Goal: Task Accomplishment & Management: Manage account settings

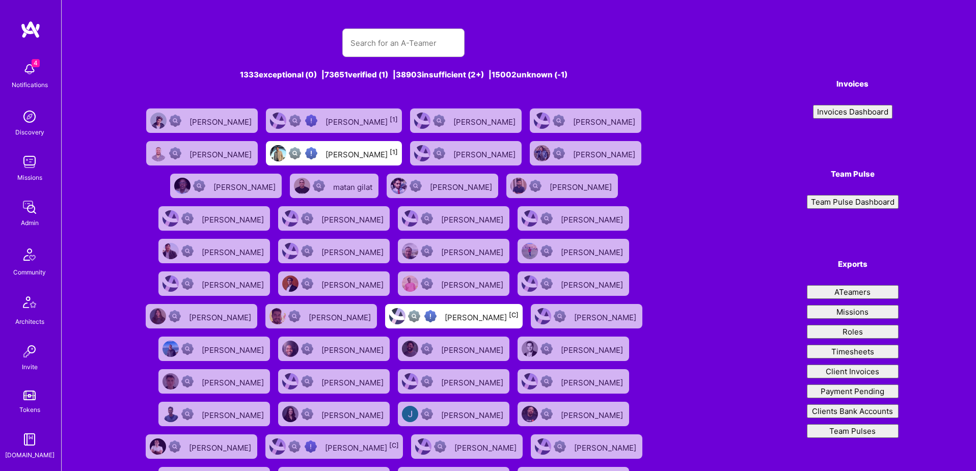
click at [422, 29] on div at bounding box center [403, 43] width 122 height 29
click at [418, 41] on input "text" at bounding box center [403, 43] width 106 height 26
paste input "cvangoor@buffalo.edu"
type input "cvangoor@buffalo.edu"
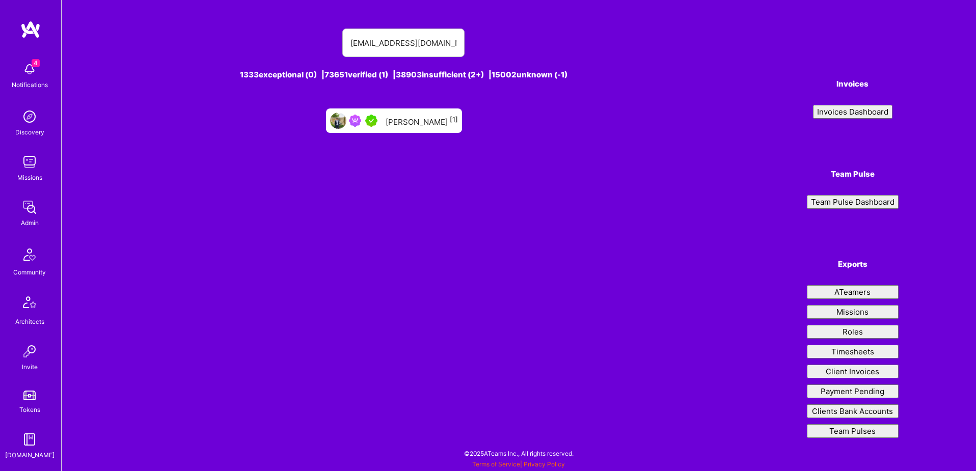
click at [412, 118] on div "Chay Vangoori [1]" at bounding box center [421, 120] width 72 height 13
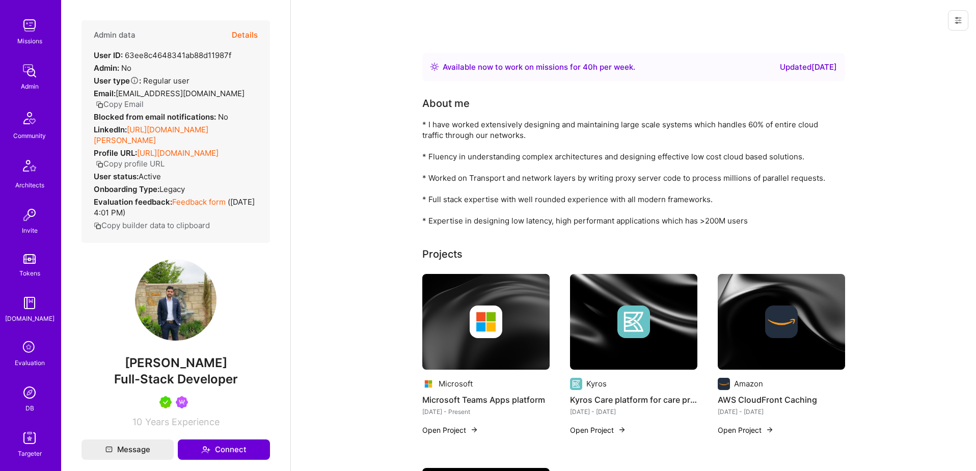
scroll to position [179, 0]
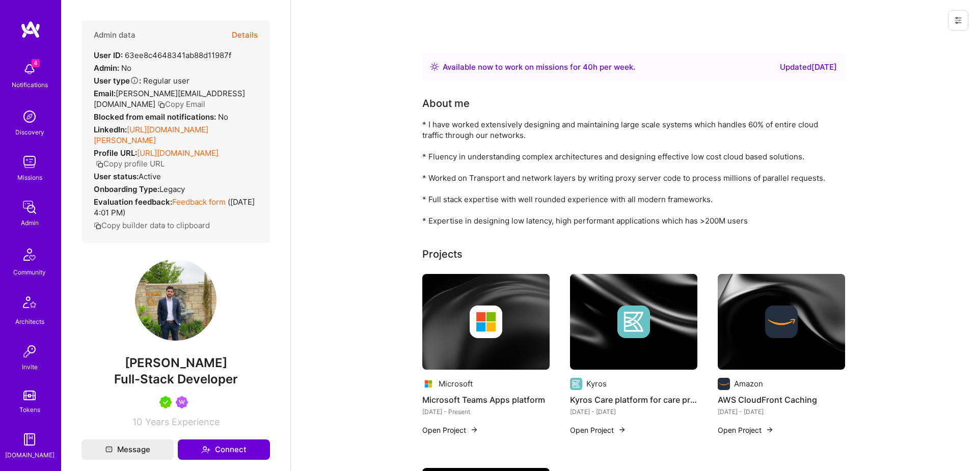
click at [147, 371] on span "[PERSON_NAME]" at bounding box center [175, 362] width 188 height 15
click at [147, 371] on span "Chay Vangoori" at bounding box center [175, 362] width 188 height 15
copy span "Chay"
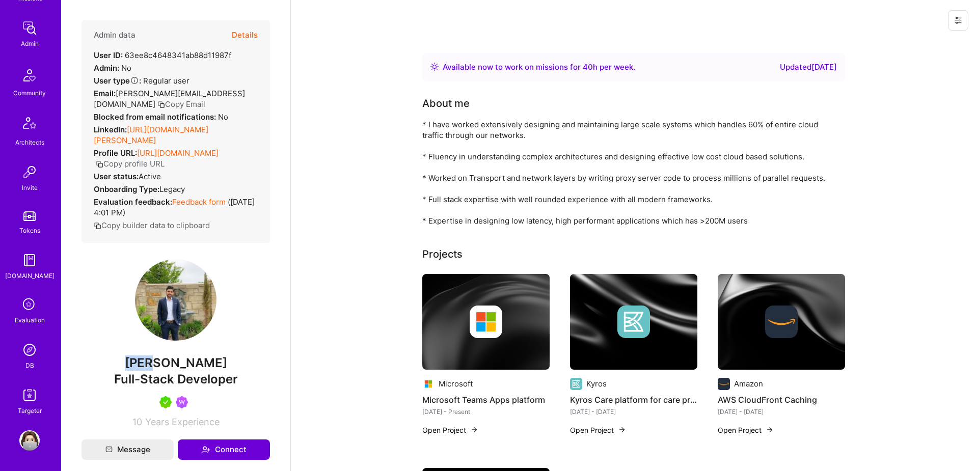
click at [29, 350] on img at bounding box center [29, 350] width 20 height 20
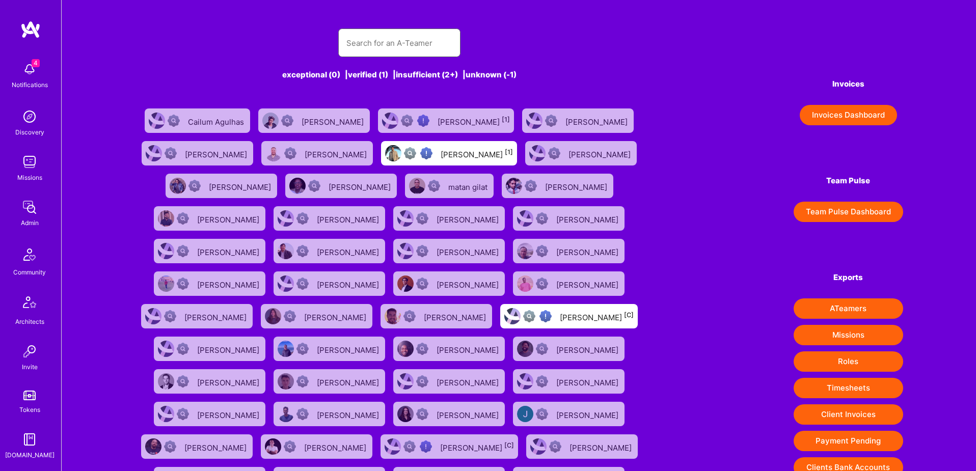
click at [427, 51] on input "text" at bounding box center [399, 43] width 106 height 26
paste input "dmajer25@gmail.com"
type input "dmajer25@gmail.com"
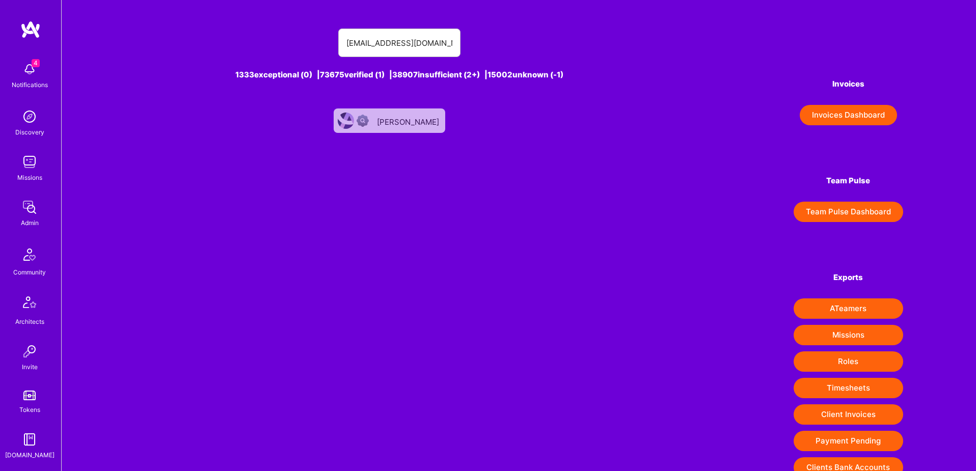
click at [420, 116] on div "Dániel Májer" at bounding box center [409, 120] width 64 height 13
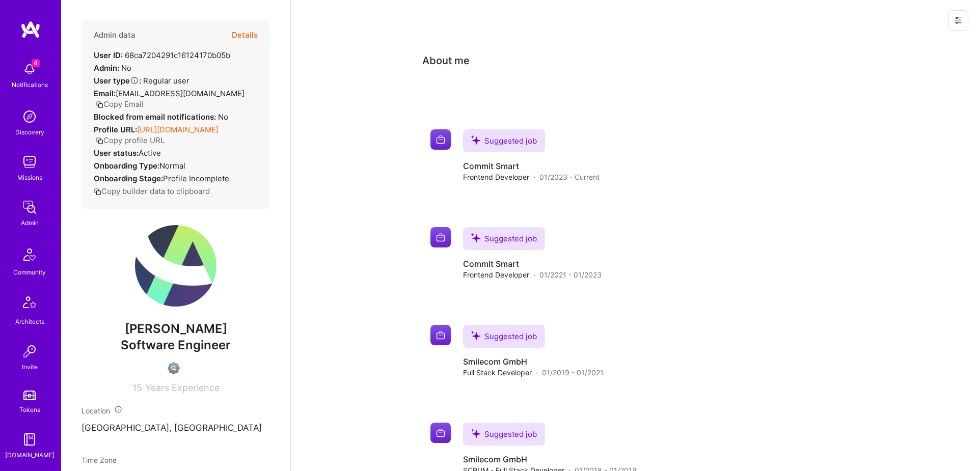
click at [958, 22] on icon at bounding box center [958, 20] width 8 height 8
click at [931, 93] on button "Delete User" at bounding box center [914, 95] width 107 height 26
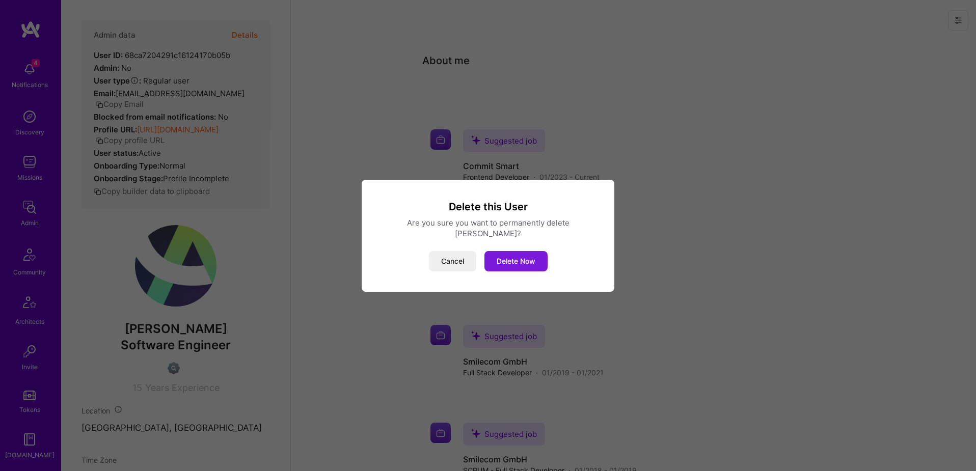
click at [517, 260] on button "Delete Now" at bounding box center [515, 261] width 63 height 20
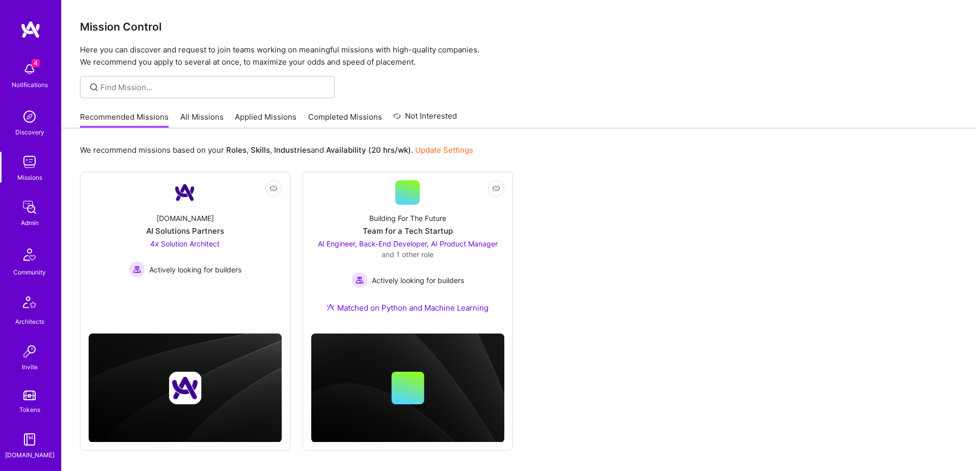
scroll to position [179, 0]
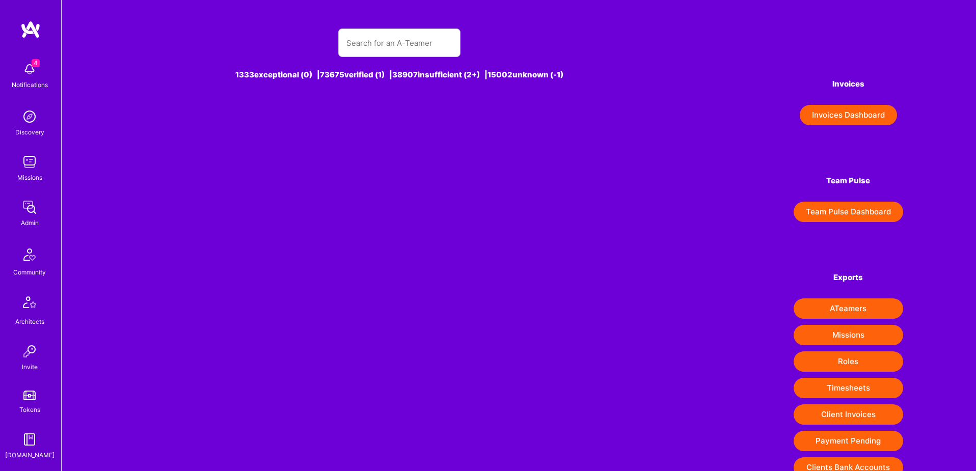
click at [384, 43] on input "text" at bounding box center [399, 43] width 106 height 26
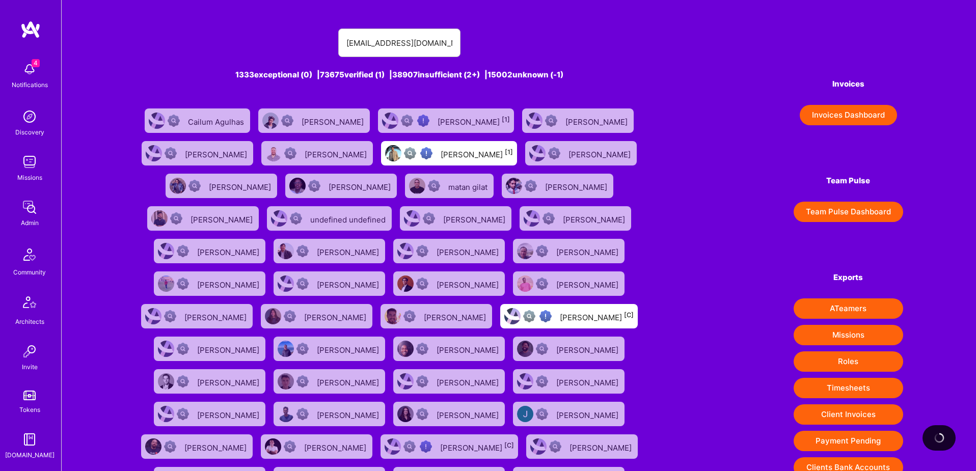
type input "rsanepara@gmail.com"
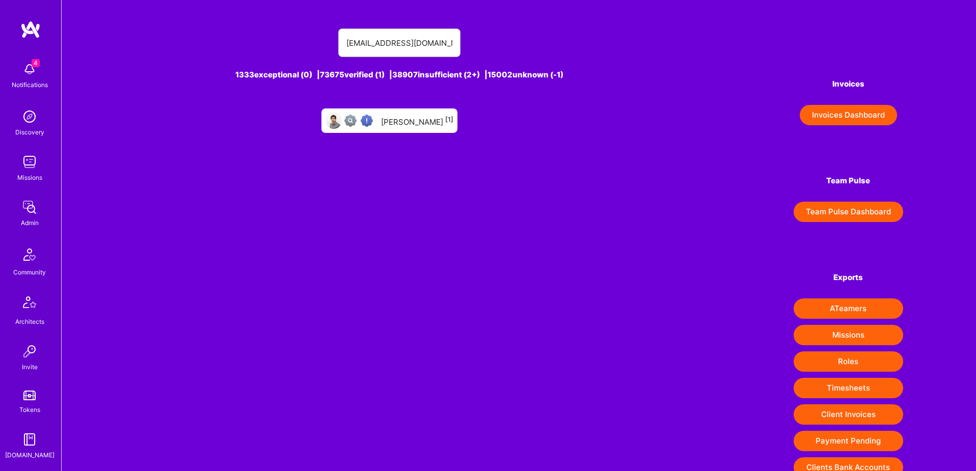
click at [402, 125] on div "Ravikant Sanepara [1]" at bounding box center [417, 120] width 72 height 13
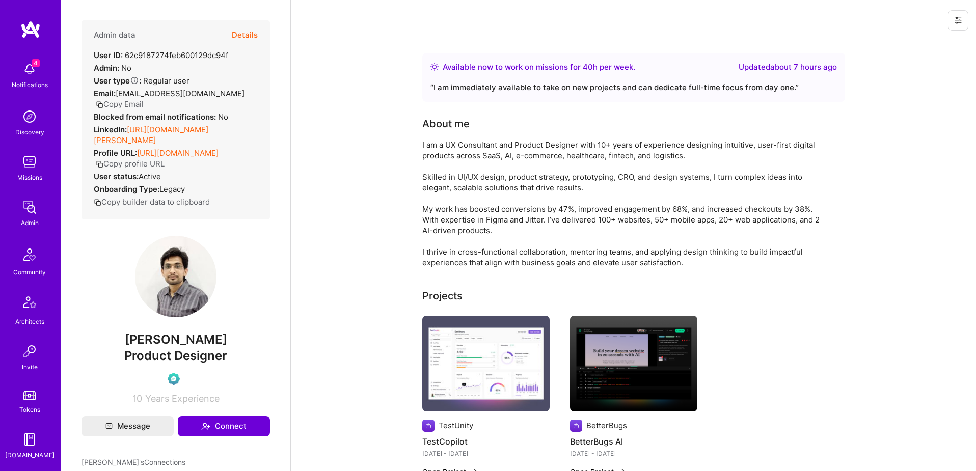
click at [959, 21] on icon at bounding box center [958, 21] width 6 height 2
click at [945, 43] on button "Login as Ravikant" at bounding box center [914, 44] width 107 height 26
